Goal: Task Accomplishment & Management: Manage account settings

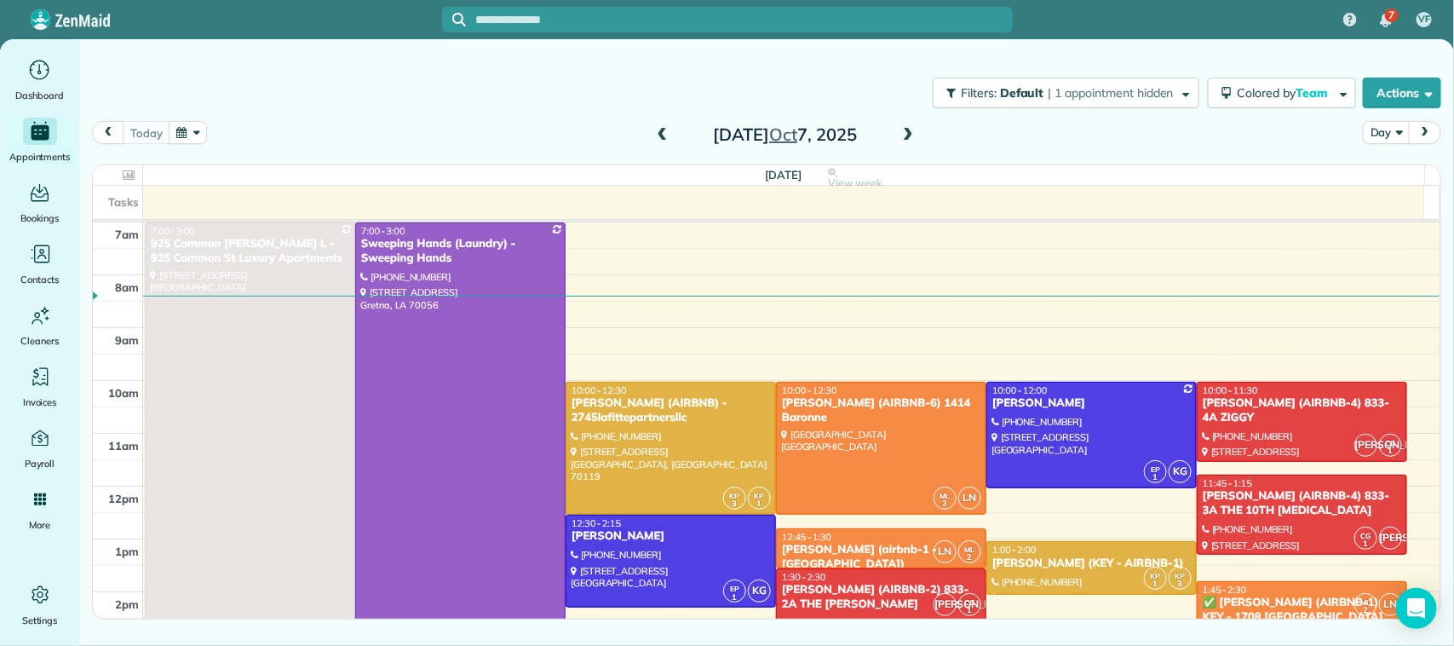
scroll to position [213, 0]
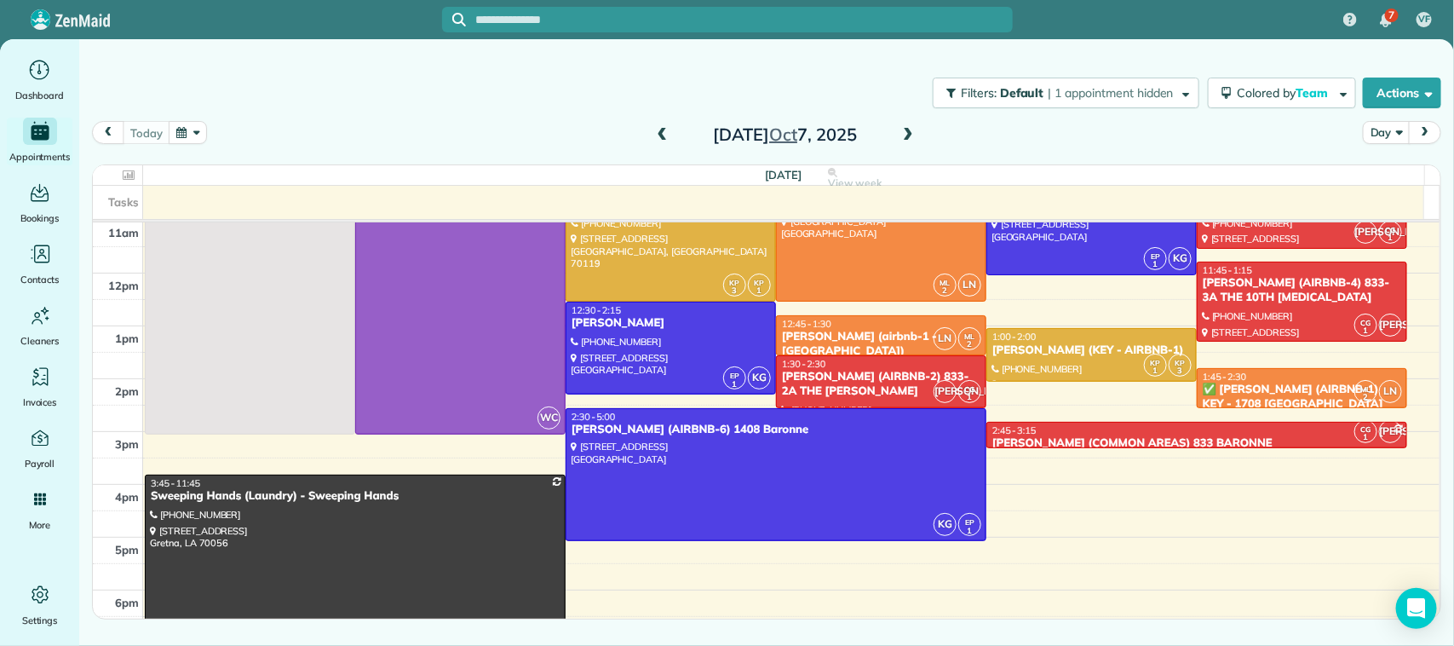
click at [658, 129] on span at bounding box center [662, 135] width 19 height 15
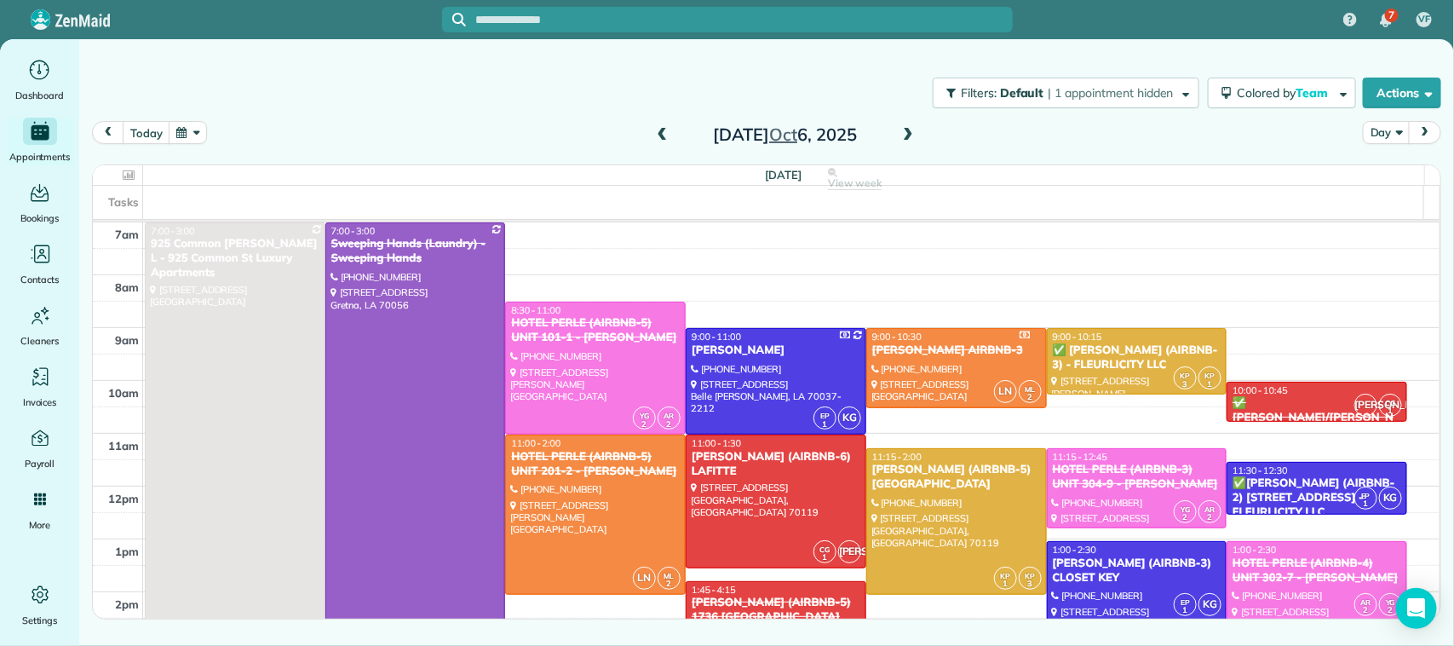
scroll to position [106, 0]
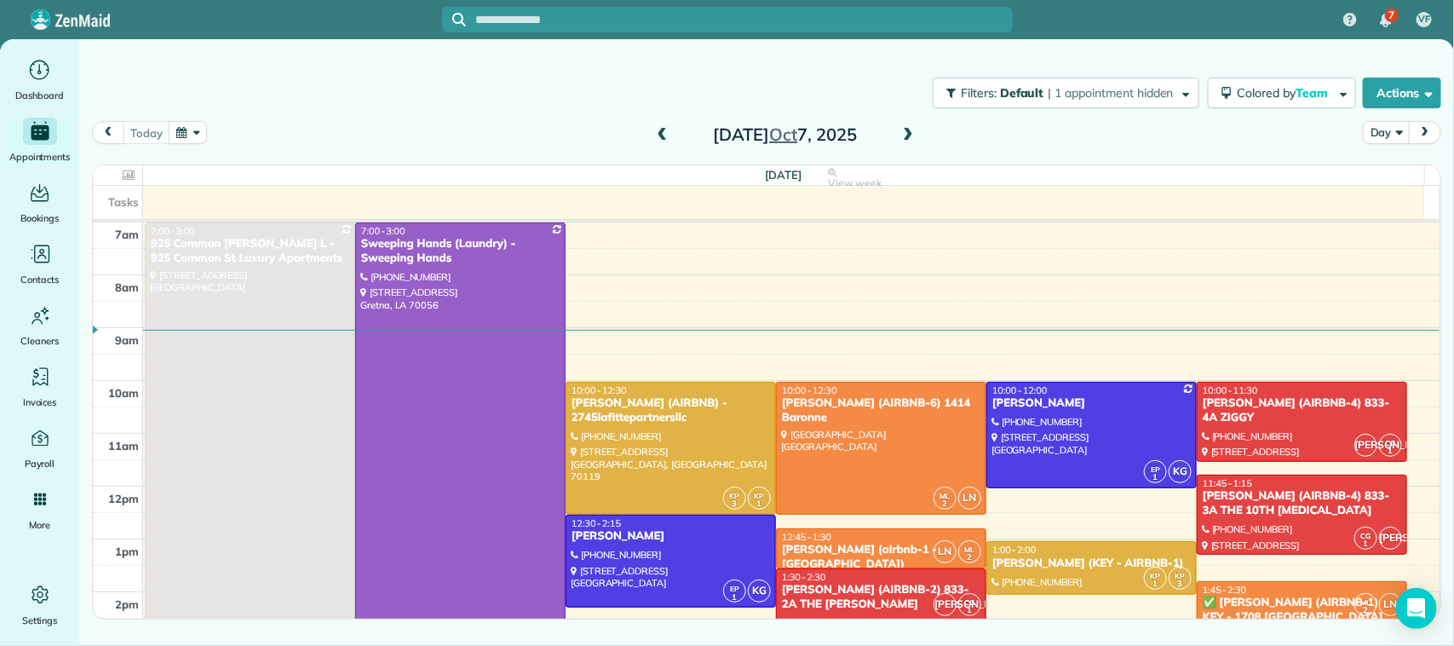
click at [912, 136] on span at bounding box center [908, 135] width 19 height 15
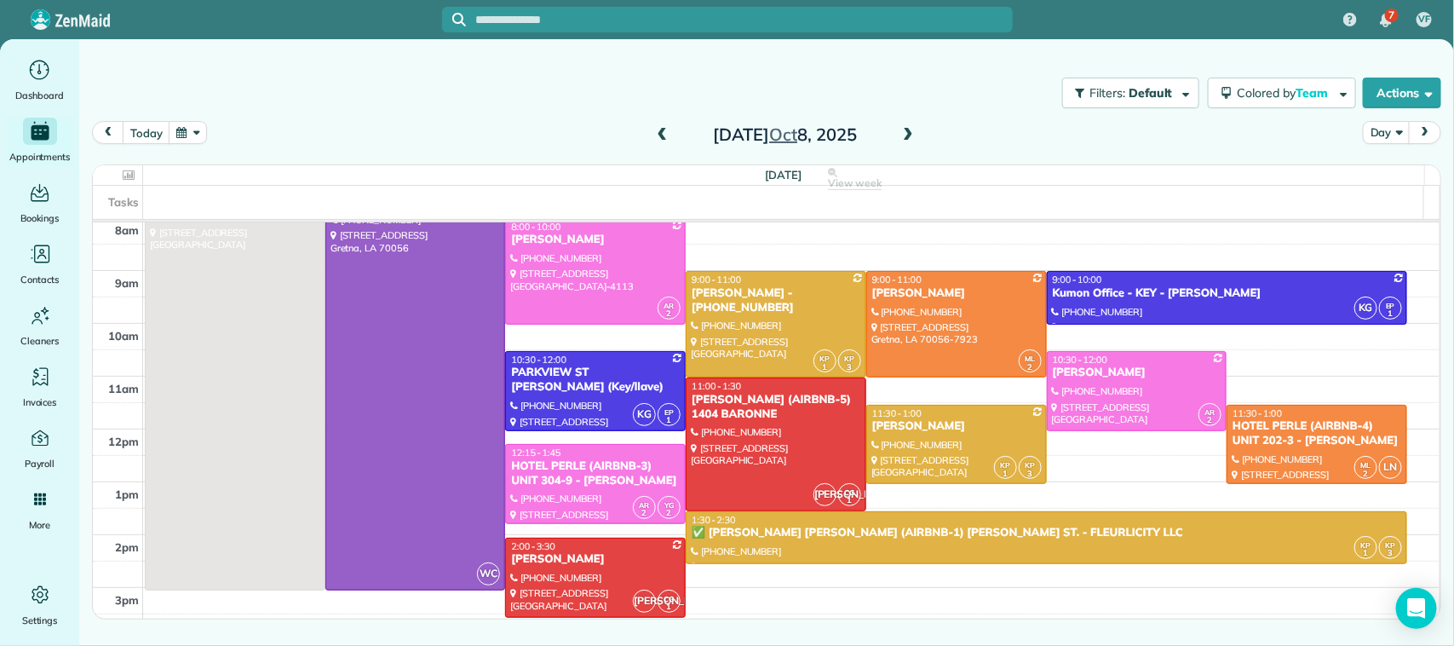
scroll to position [60, 0]
